Goal: Transaction & Acquisition: Purchase product/service

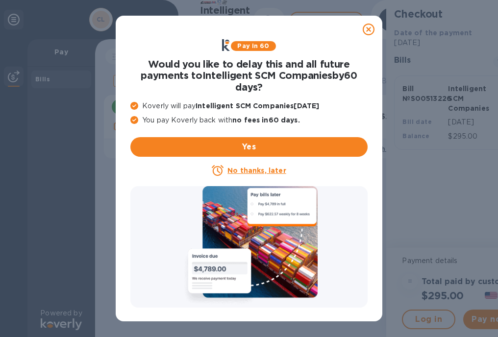
click at [247, 170] on u "No thanks, later" at bounding box center [257, 171] width 58 height 8
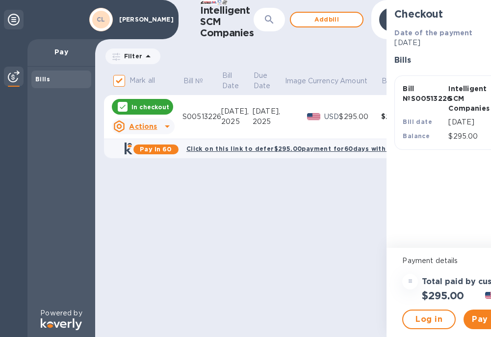
scroll to position [0, 43]
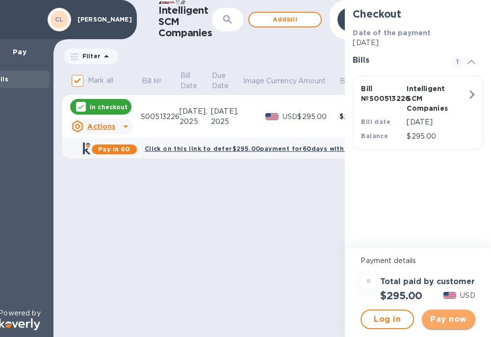
click at [450, 314] on span "Pay now" at bounding box center [449, 320] width 38 height 12
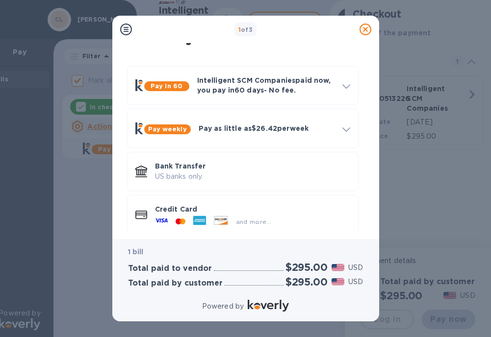
scroll to position [30, 0]
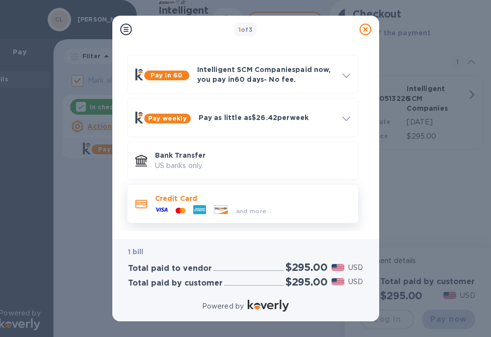
click at [215, 201] on p "Credit Card" at bounding box center [252, 199] width 195 height 10
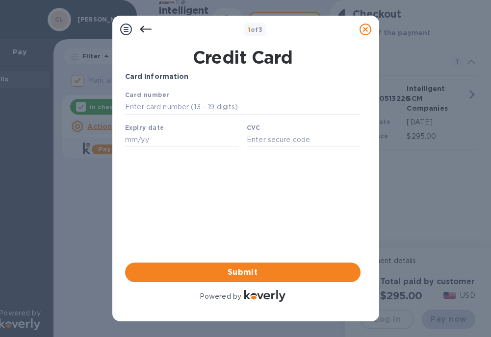
scroll to position [0, 0]
click at [150, 104] on input "text" at bounding box center [242, 107] width 235 height 15
type input "[CREDIT_CARD_NUMBER]"
click at [155, 142] on input "text" at bounding box center [182, 139] width 114 height 15
paste input "62/6"
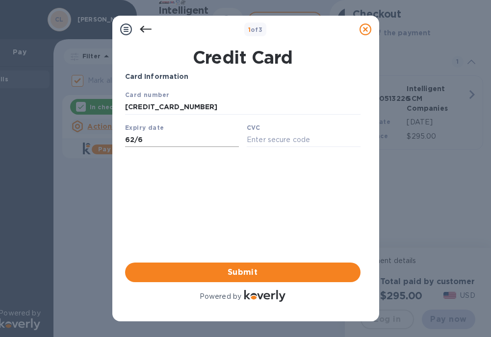
type input "62/6"
click at [255, 140] on input "text" at bounding box center [303, 139] width 114 height 15
type input "335"
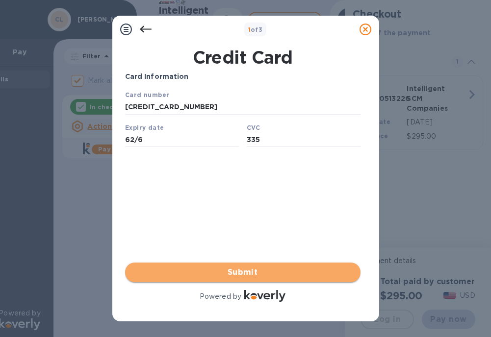
click at [258, 269] on span "Submit" at bounding box center [243, 273] width 220 height 12
